Goal: Transaction & Acquisition: Purchase product/service

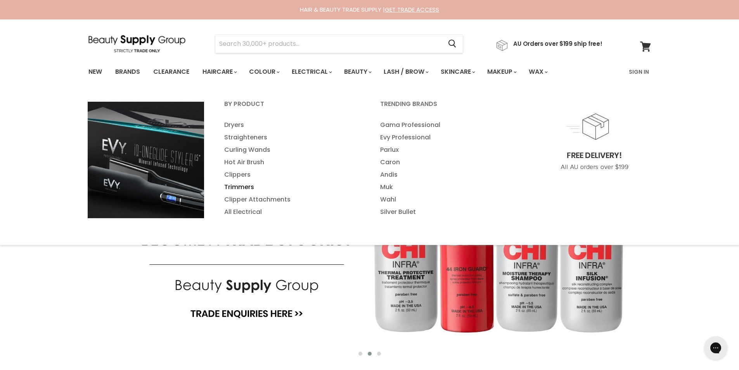
click at [237, 187] on link "Trimmers" at bounding box center [292, 187] width 154 height 12
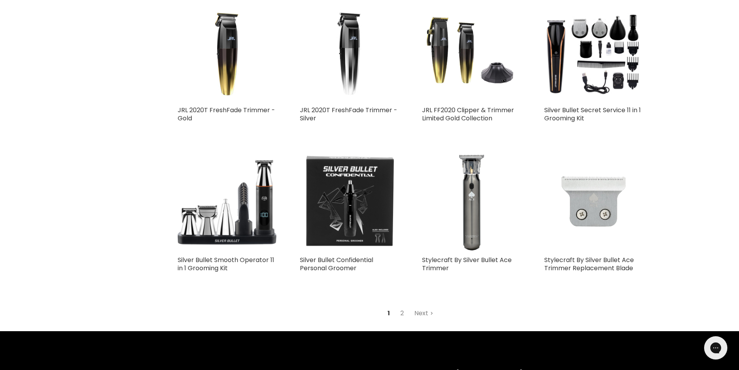
scroll to position [1785, 0]
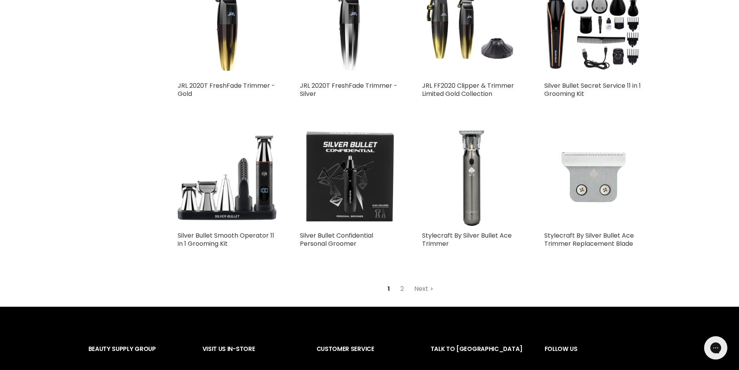
click at [418, 282] on link "Next" at bounding box center [424, 289] width 28 height 14
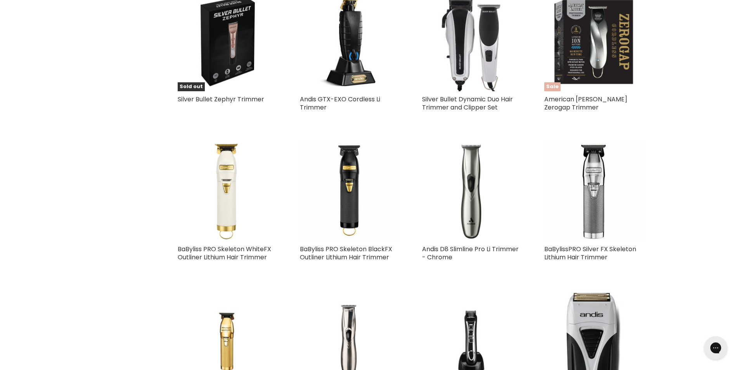
scroll to position [1054, 0]
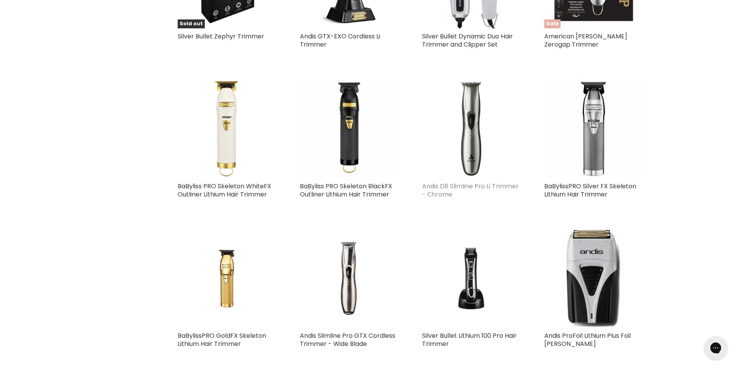
click at [453, 182] on link "Andis D8 Slimline Pro Li Trimmer - Chrome" at bounding box center [470, 190] width 97 height 17
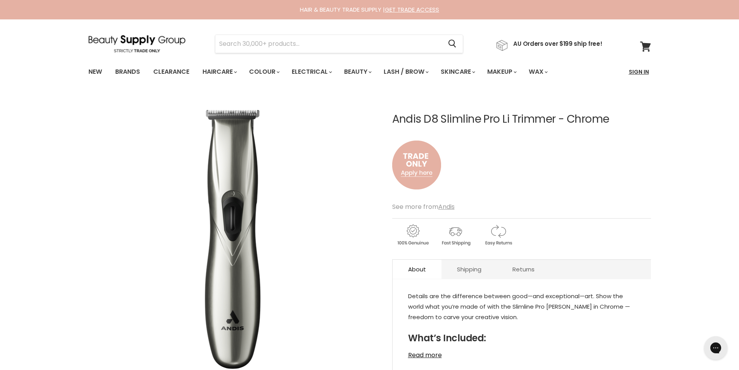
click at [638, 72] on link "Sign In" at bounding box center [638, 72] width 29 height 16
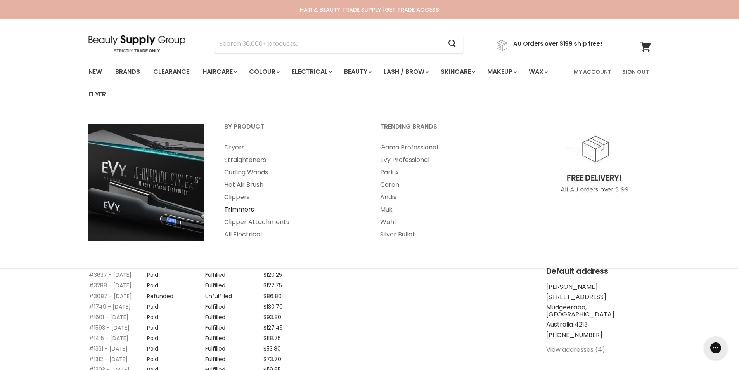
click at [246, 210] on link "Trimmers" at bounding box center [292, 209] width 154 height 12
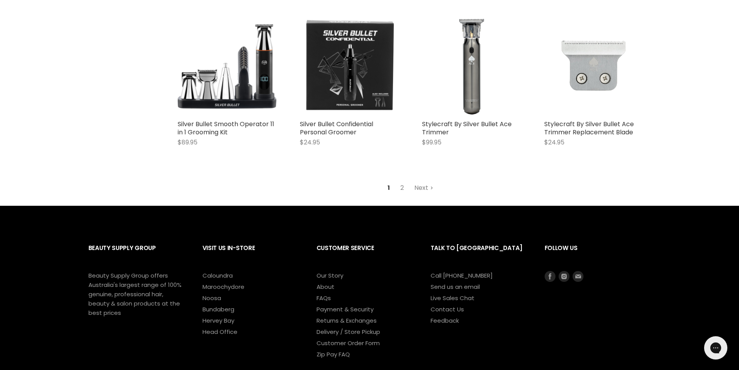
scroll to position [2070, 0]
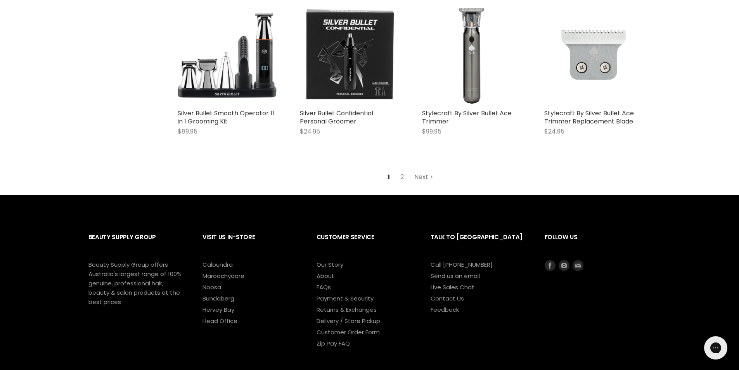
click at [420, 170] on link "Next" at bounding box center [424, 177] width 28 height 14
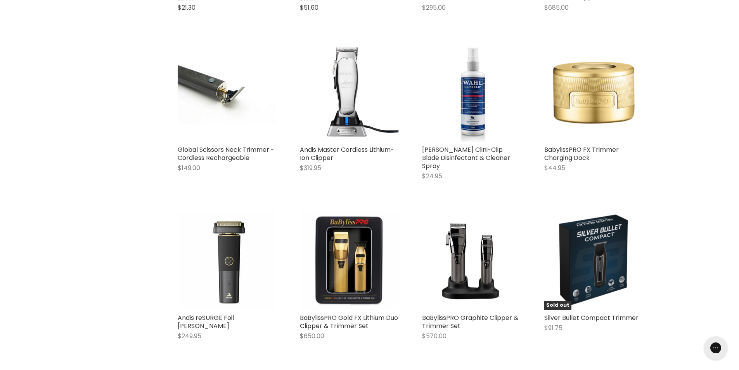
scroll to position [694, 0]
